Goal: Find specific page/section: Find specific page/section

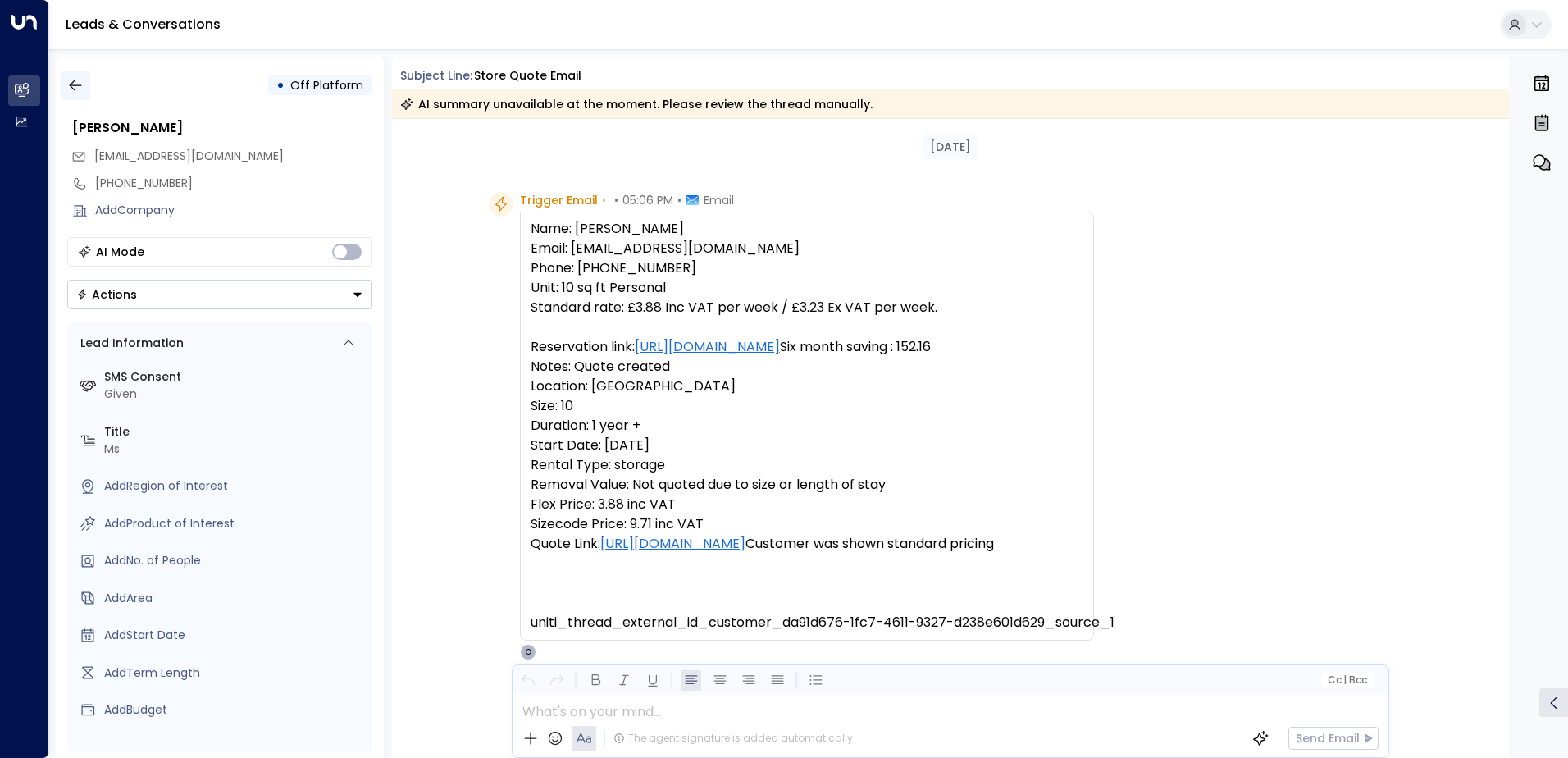
scroll to position [100, 0]
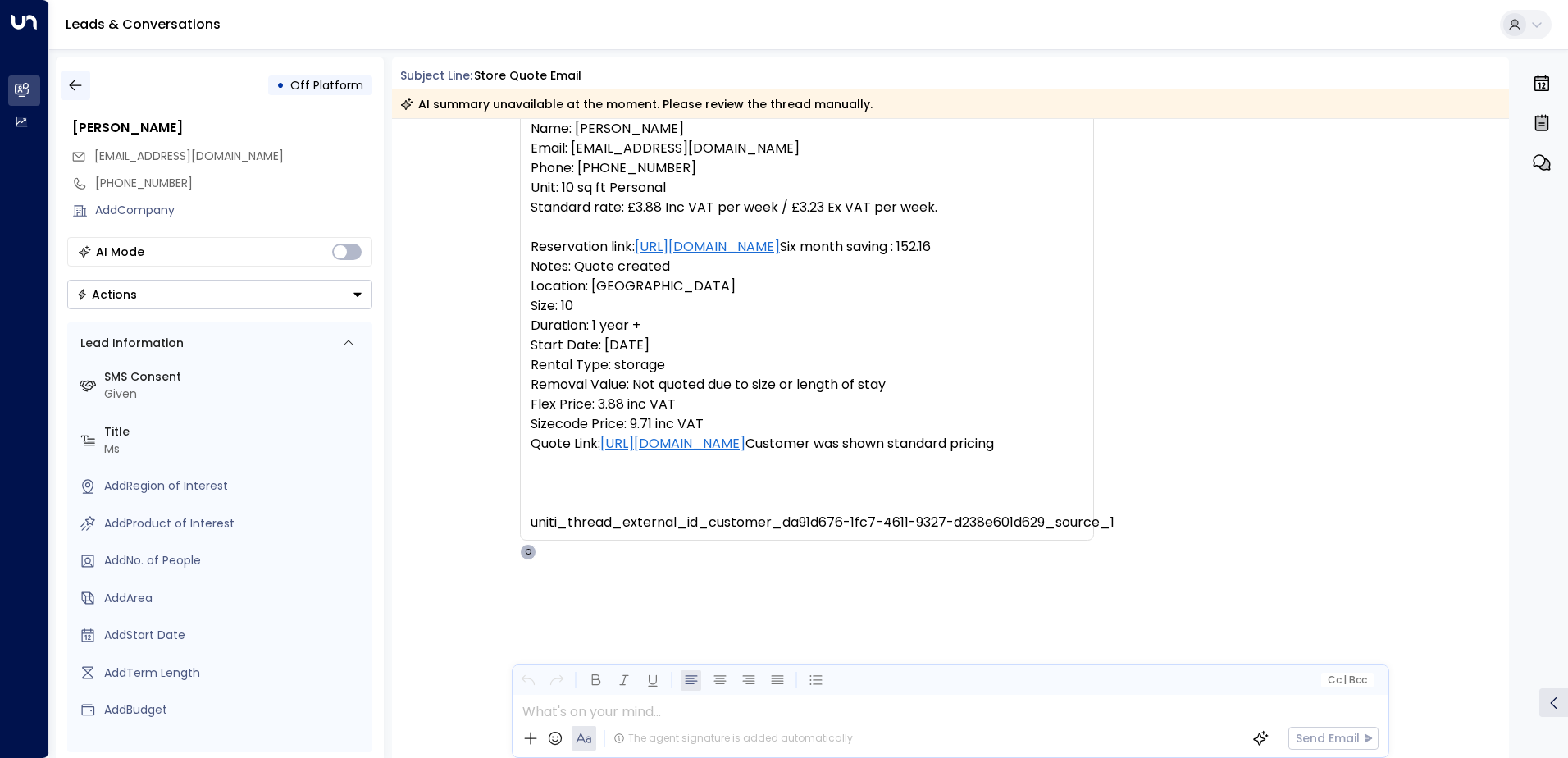
click at [74, 84] on icon "button" at bounding box center [75, 85] width 17 height 17
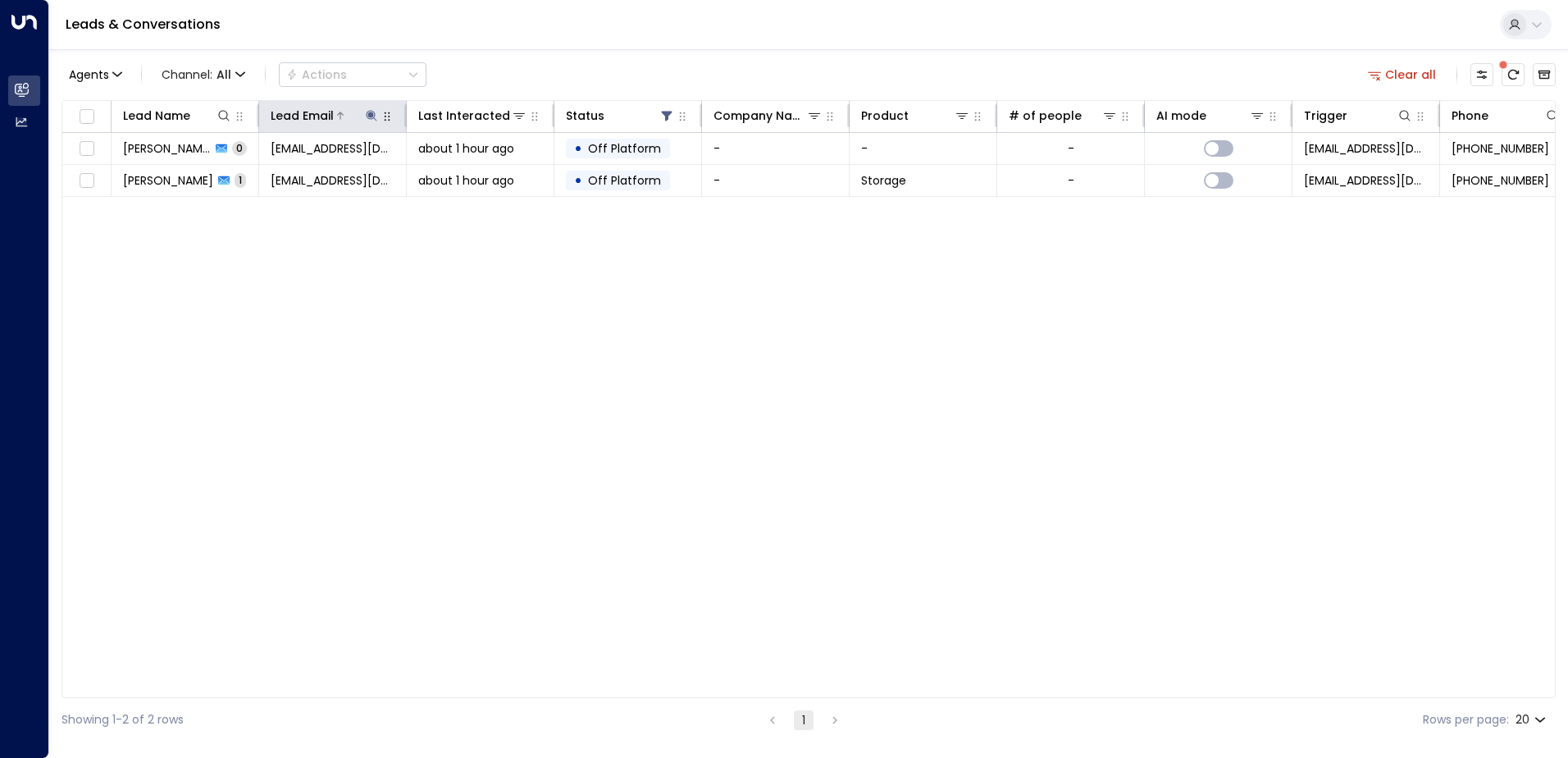
click at [370, 115] on icon at bounding box center [370, 114] width 11 height 11
click at [475, 179] on icon "button" at bounding box center [474, 175] width 11 height 11
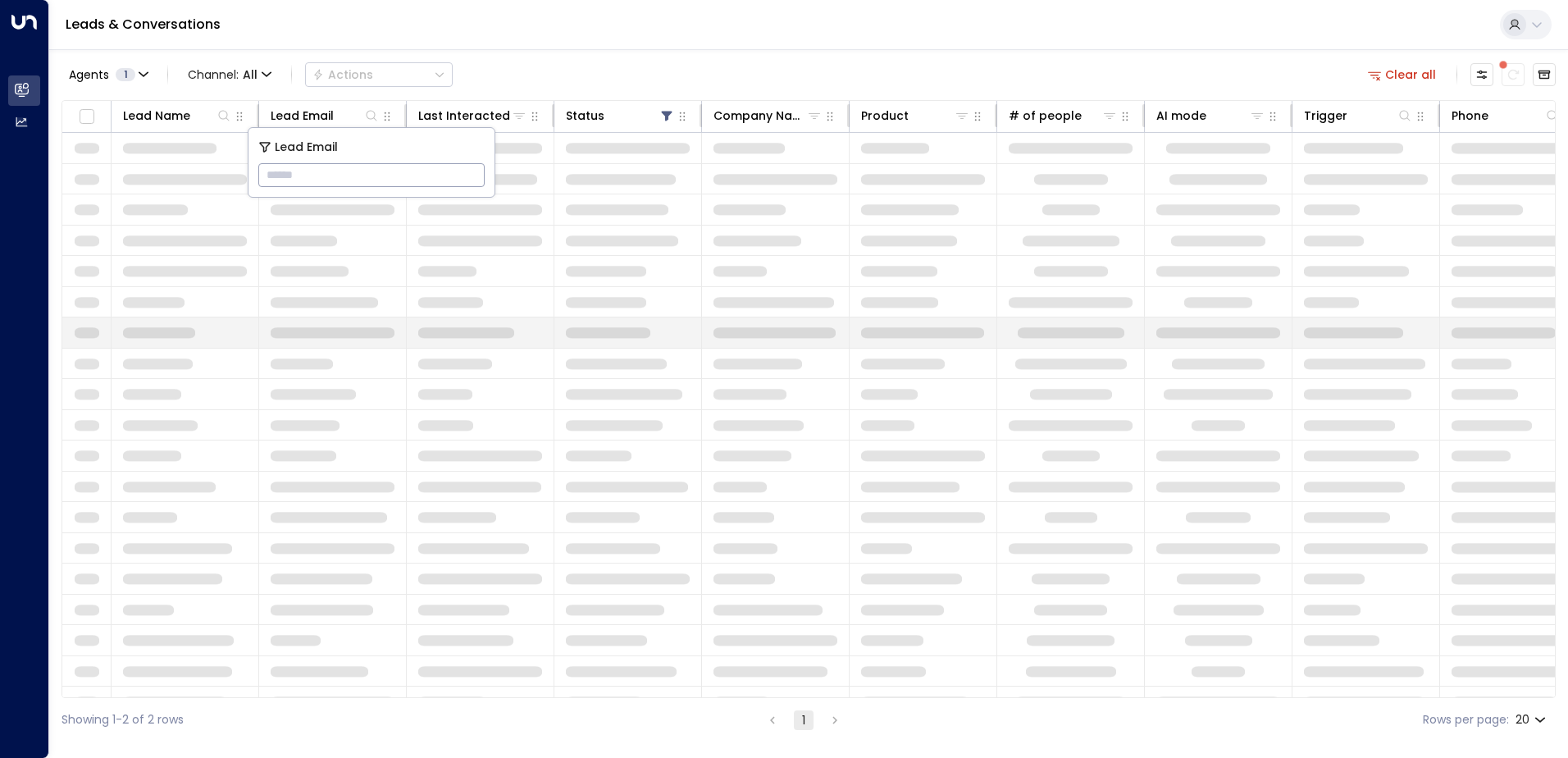
type input "**********"
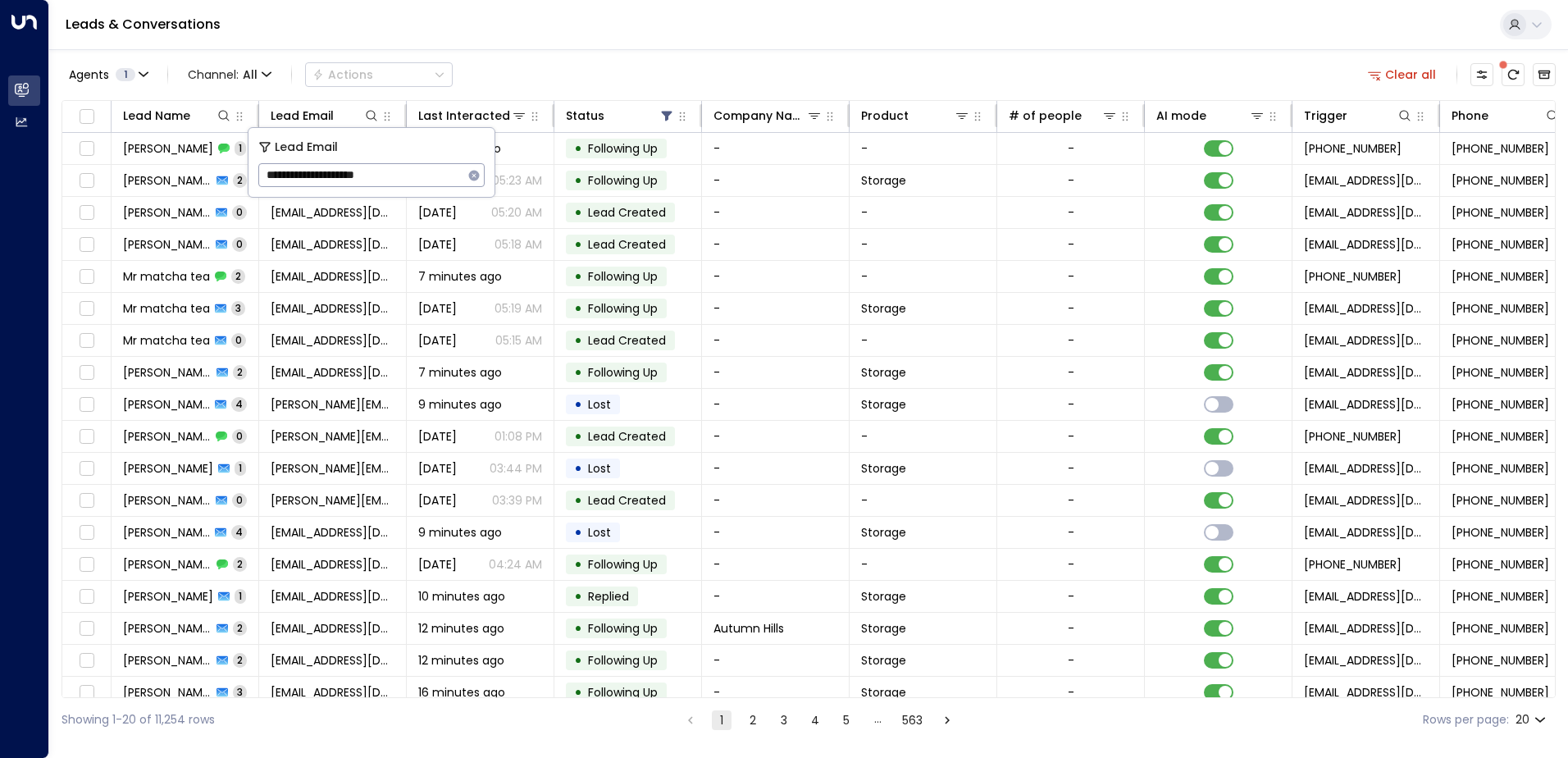
click at [482, 33] on div "Leads & Conversations" at bounding box center [808, 24] width 1519 height 50
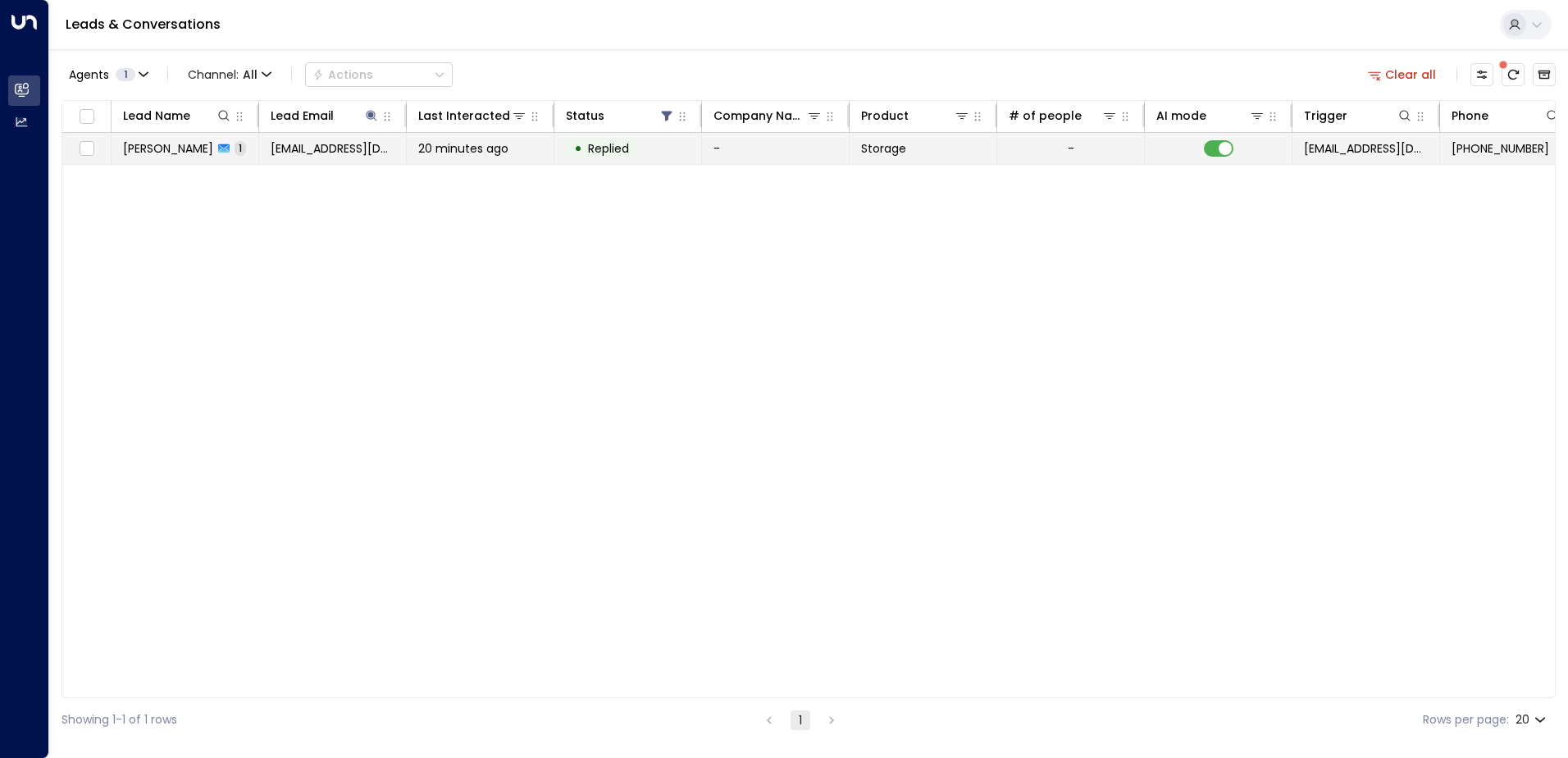
click at [200, 150] on span "[PERSON_NAME]" at bounding box center [168, 148] width 90 height 17
